Goal: Transaction & Acquisition: Purchase product/service

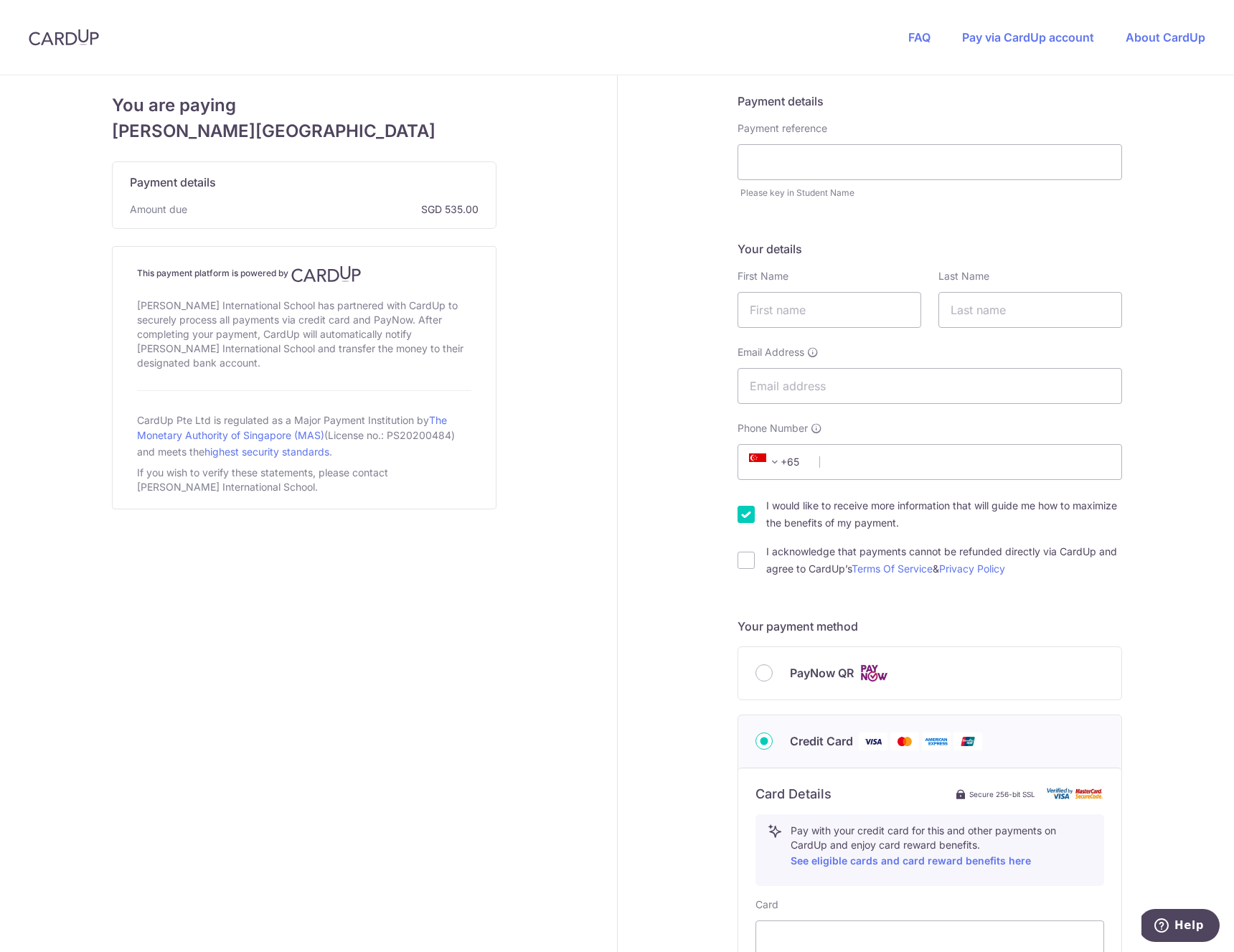
drag, startPoint x: 430, startPoint y: 204, endPoint x: 534, endPoint y: 191, distance: 104.8
click at [515, 205] on div "You are paying [PERSON_NAME] International School Payment details Amount due SG…" at bounding box center [304, 755] width 626 height 1361
click at [544, 174] on div "You are paying [PERSON_NAME] International School Payment details Amount due SG…" at bounding box center [304, 755] width 626 height 1361
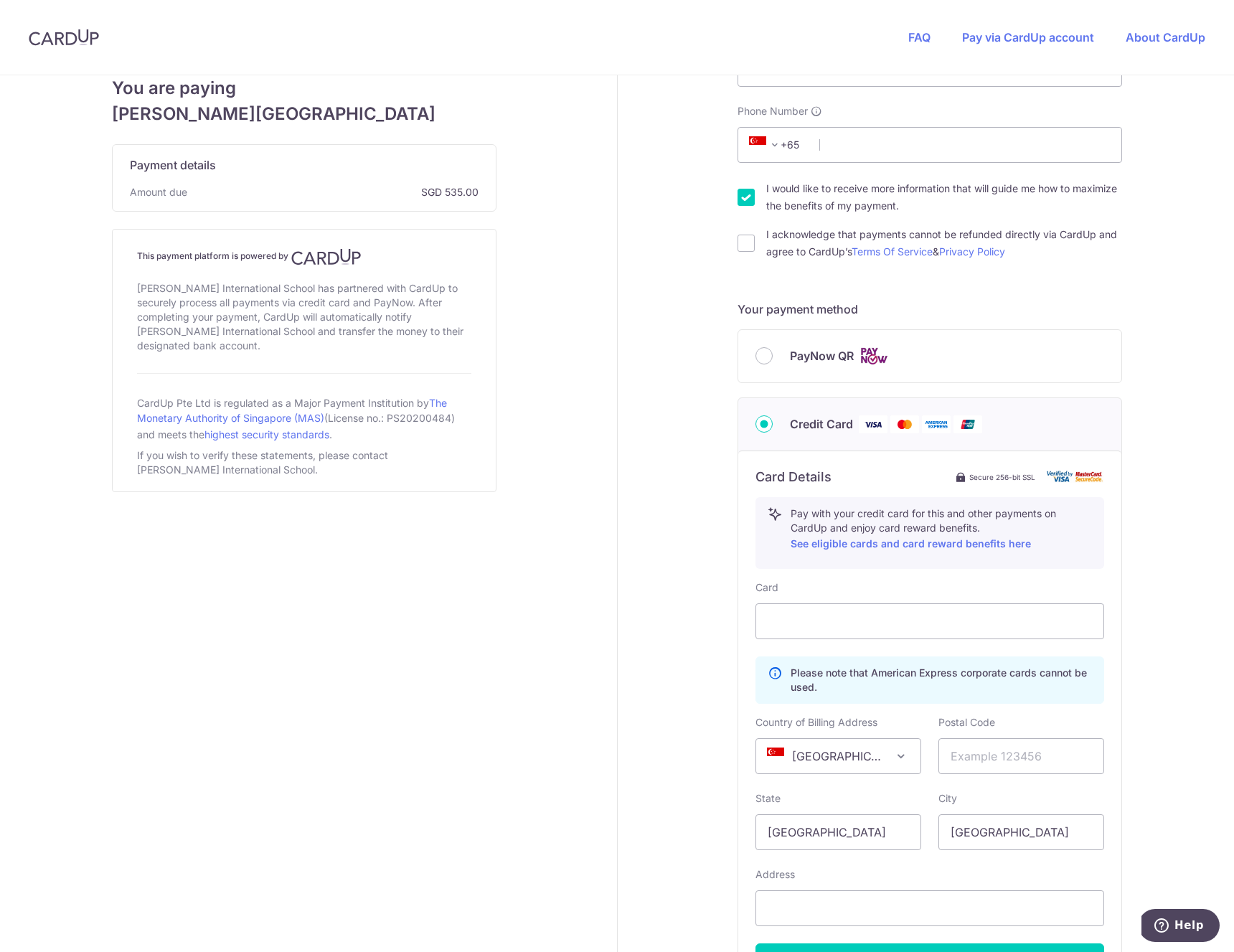
scroll to position [1, 0]
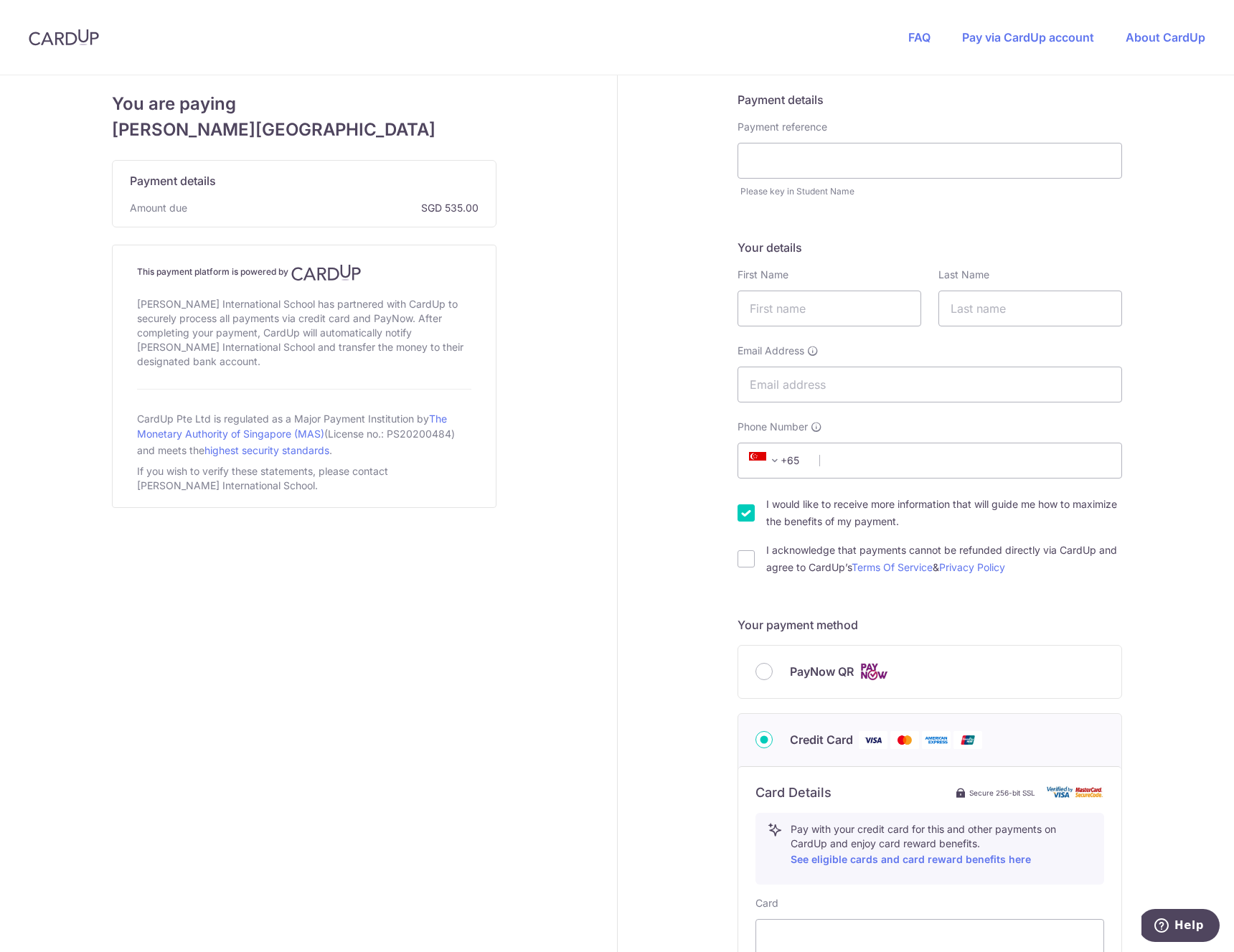
click at [756, 678] on div "PayNow QR" at bounding box center [930, 671] width 349 height 18
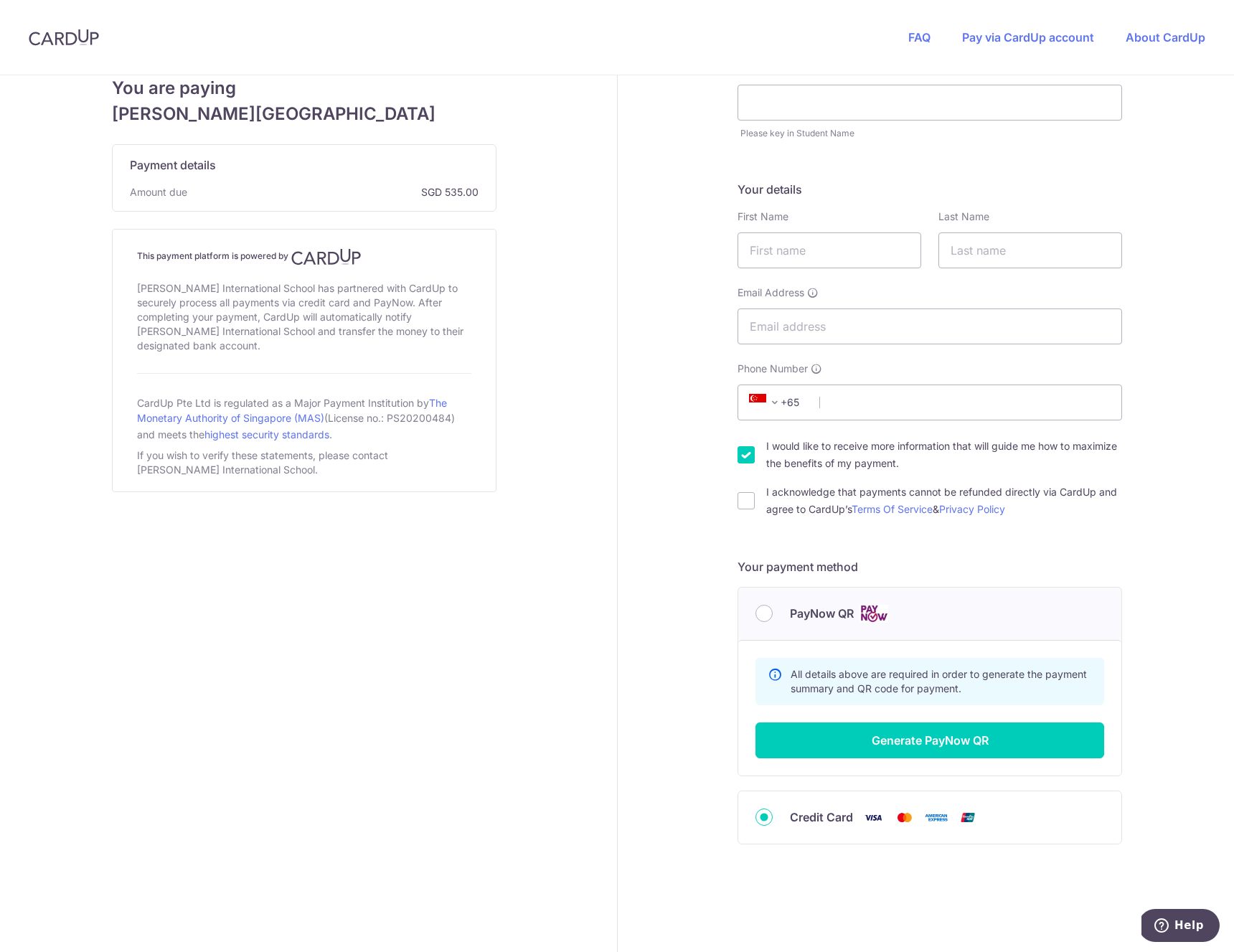
scroll to position [74, 0]
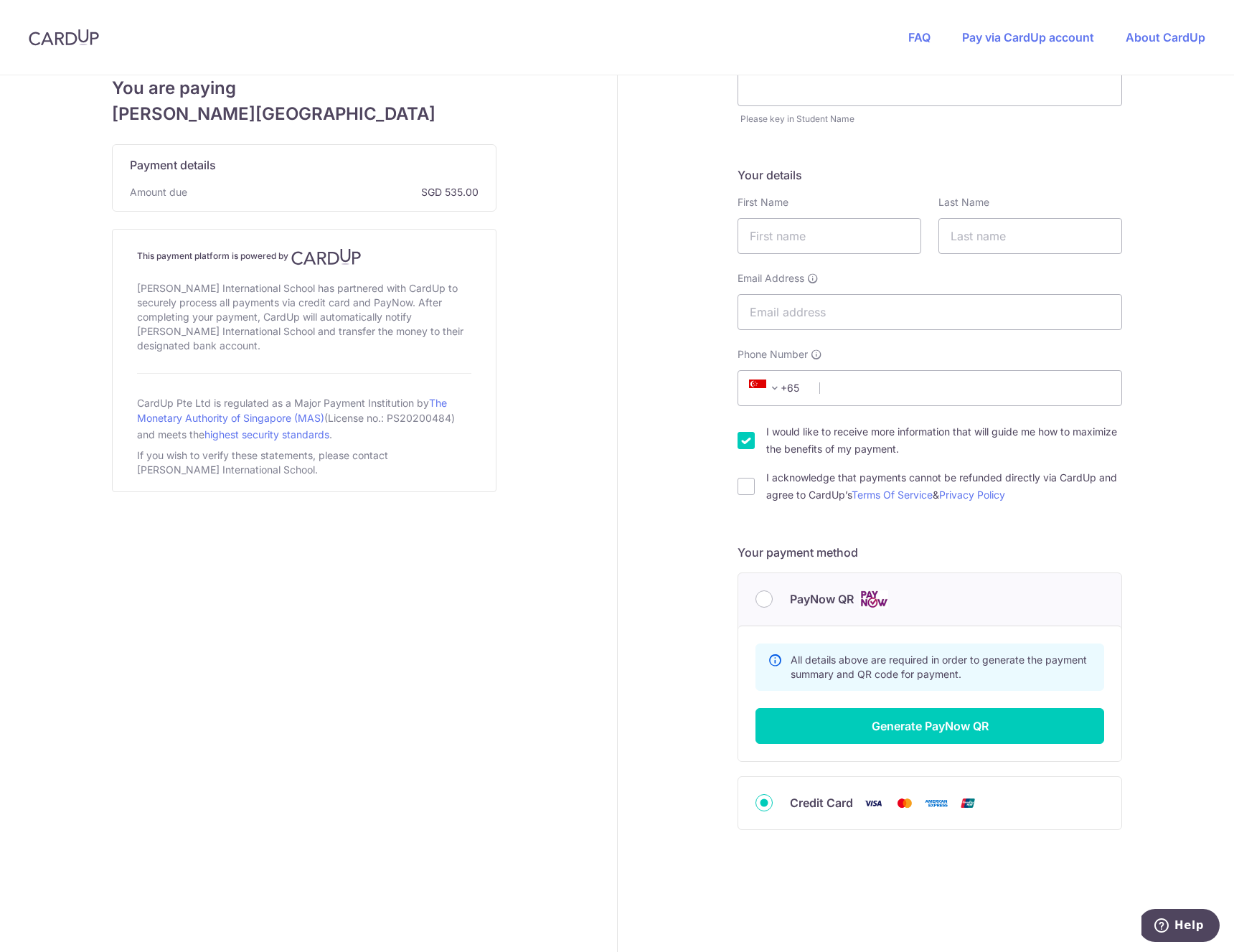
click at [770, 599] on div "PayNow QR" at bounding box center [930, 599] width 349 height 18
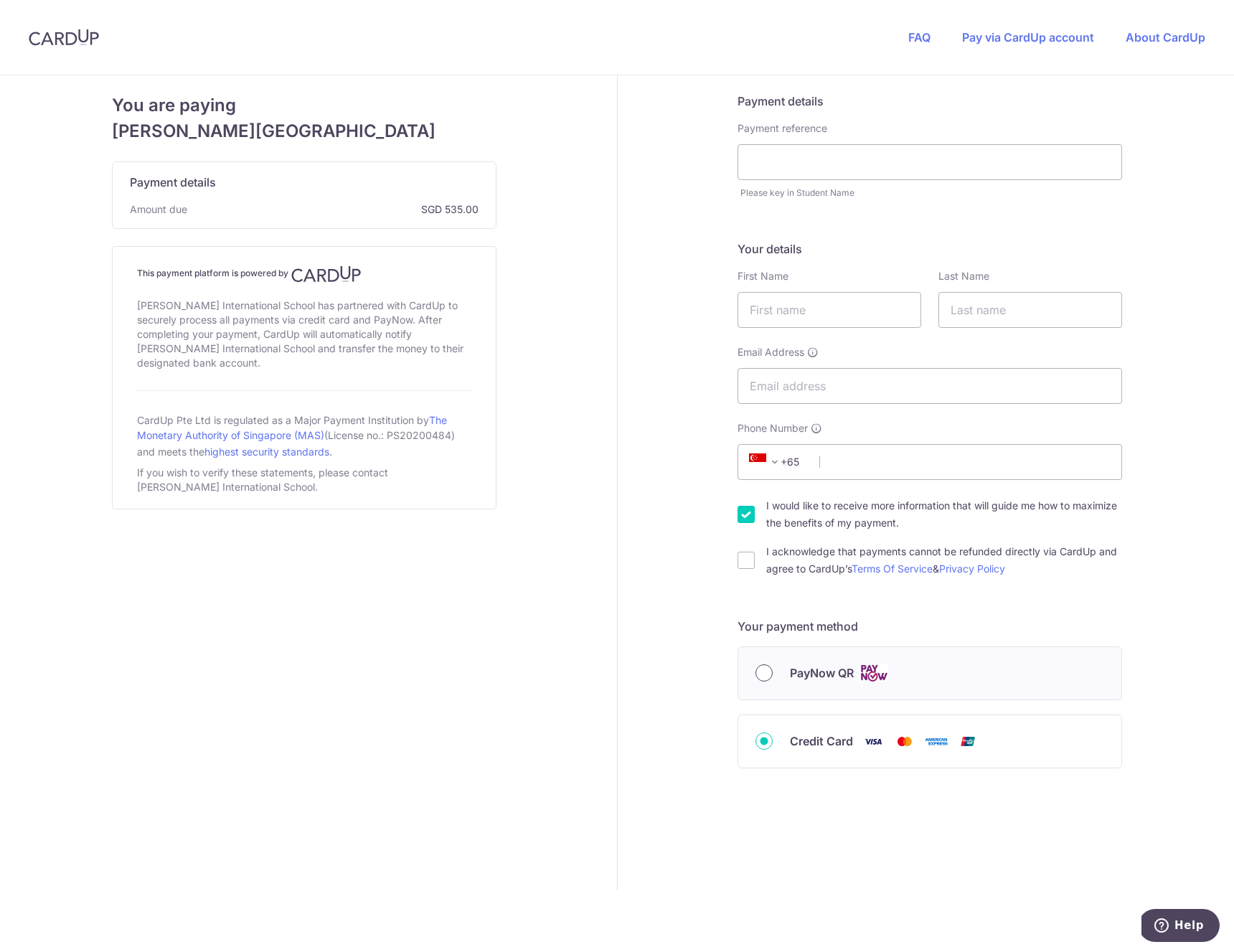
click at [759, 673] on input "PayNow QR" at bounding box center [764, 673] width 17 height 17
radio input "true"
